Goal: Task Accomplishment & Management: Manage account settings

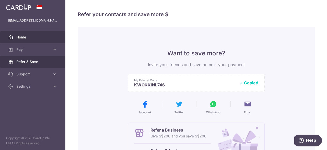
click at [22, 39] on span "Home" at bounding box center [33, 37] width 34 height 5
